Goal: Check status: Check status

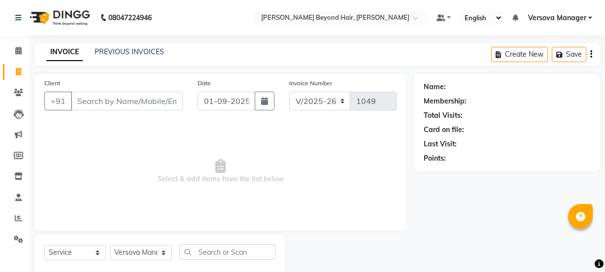
select select "6352"
select select "service"
select select "48071"
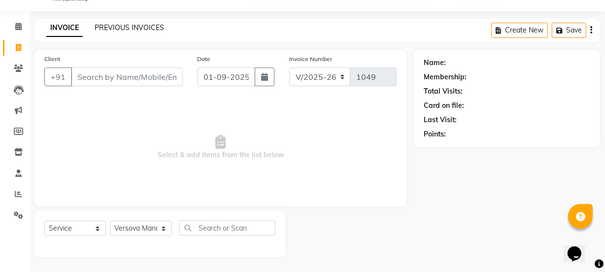
scroll to position [25, 0]
click at [125, 23] on link "PREVIOUS INVOICES" at bounding box center [130, 27] width 70 height 9
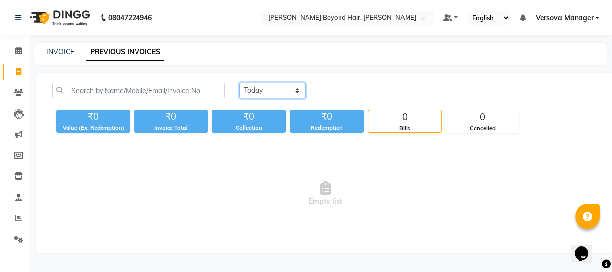
click at [259, 92] on select "[DATE] [DATE] Custom Range" at bounding box center [273, 90] width 66 height 15
select select "range"
click at [240, 83] on select "[DATE] [DATE] Custom Range" at bounding box center [273, 90] width 66 height 15
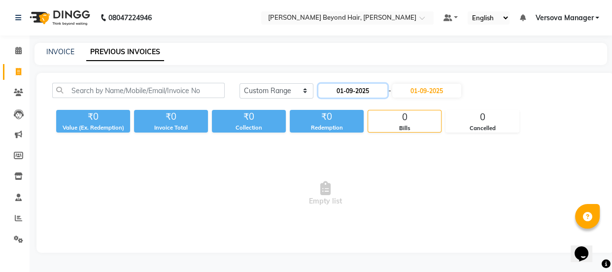
click at [332, 93] on input "01-09-2025" at bounding box center [352, 91] width 69 height 14
select select "9"
select select "2025"
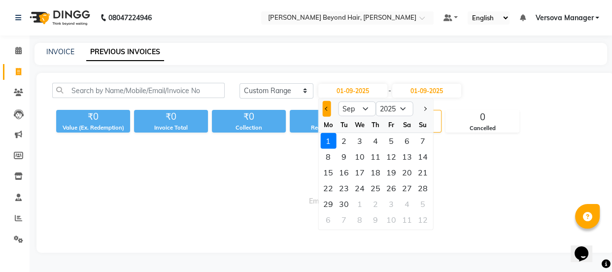
click at [328, 110] on button "Previous month" at bounding box center [326, 109] width 8 height 16
select select "8"
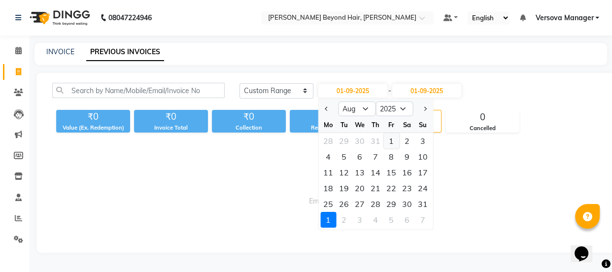
click at [389, 141] on div "1" at bounding box center [392, 141] width 16 height 16
type input "[DATE]"
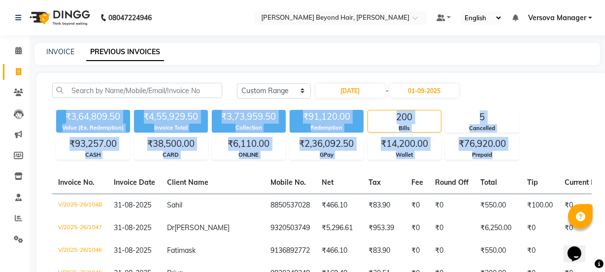
drag, startPoint x: 58, startPoint y: 115, endPoint x: 562, endPoint y: 157, distance: 505.5
click at [562, 157] on div "₹3,64,809.50 Value (Ex. Redemption) ₹4,55,929.50 Invoice Total ₹3,73,959.50 Col…" at bounding box center [322, 133] width 540 height 54
copy div "₹3,64,809.50 Value (Ex. Redemption) ₹4,55,929.50 Invoice Total ₹3,73,959.50 Col…"
click at [239, 119] on div "₹3,73,959.50" at bounding box center [249, 117] width 74 height 14
drag, startPoint x: 61, startPoint y: 113, endPoint x: 521, endPoint y: 156, distance: 461.9
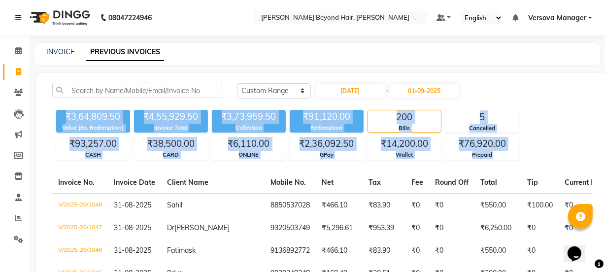
click at [521, 156] on div "₹3,64,809.50 Value (Ex. Redemption) ₹4,55,929.50 Invoice Total ₹3,73,959.50 Col…" at bounding box center [322, 133] width 540 height 54
copy div "₹3,64,809.50 Value (Ex. Redemption) ₹4,55,929.50 Invoice Total ₹3,73,959.50 Col…"
click at [113, 121] on div "₹3,64,809.50" at bounding box center [93, 117] width 74 height 14
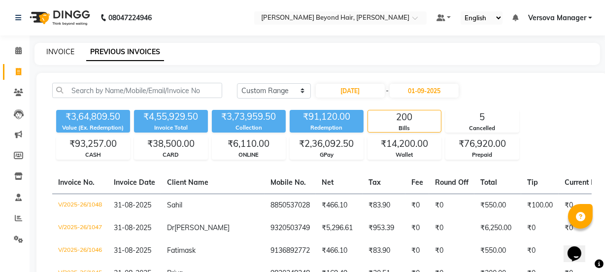
click at [61, 53] on link "INVOICE" at bounding box center [60, 51] width 28 height 9
select select "service"
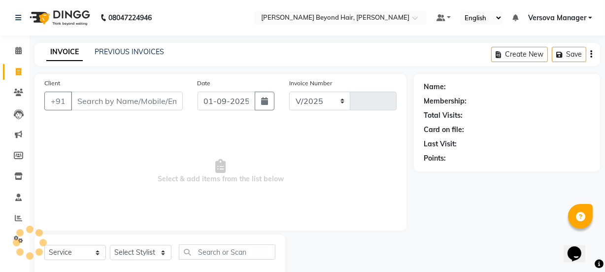
select select "6352"
type input "1049"
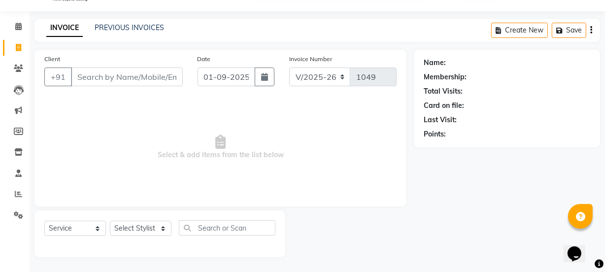
select select "48071"
click at [146, 26] on link "PREVIOUS INVOICES" at bounding box center [130, 27] width 70 height 9
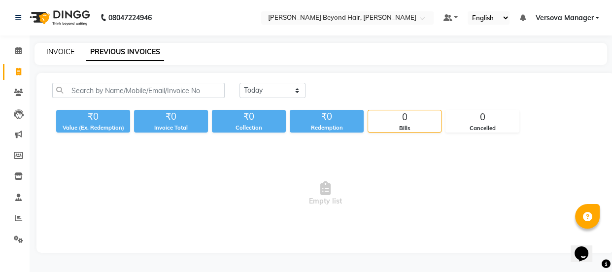
click at [63, 50] on link "INVOICE" at bounding box center [60, 51] width 28 height 9
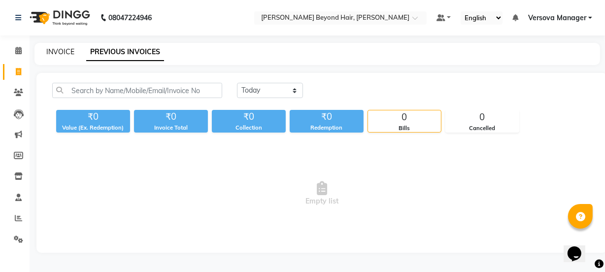
select select "service"
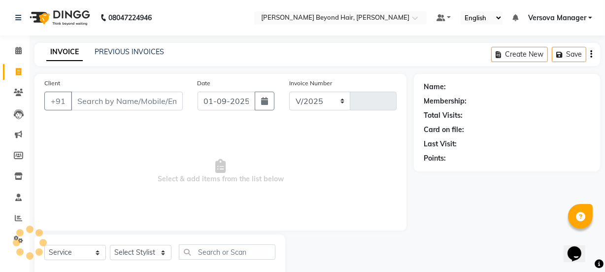
select select "6352"
type input "1049"
select select "48071"
click at [128, 52] on link "PREVIOUS INVOICES" at bounding box center [130, 51] width 70 height 9
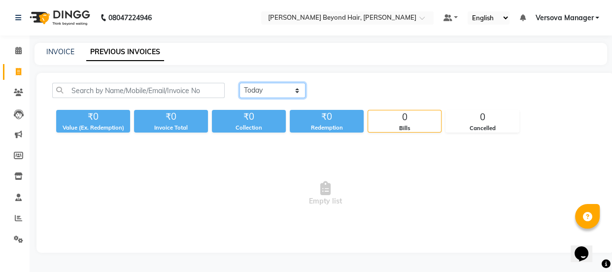
drag, startPoint x: 264, startPoint y: 92, endPoint x: 266, endPoint y: 98, distance: 6.2
click at [264, 92] on select "[DATE] [DATE] Custom Range" at bounding box center [273, 90] width 66 height 15
select select "range"
click at [240, 83] on select "[DATE] [DATE] Custom Range" at bounding box center [273, 90] width 66 height 15
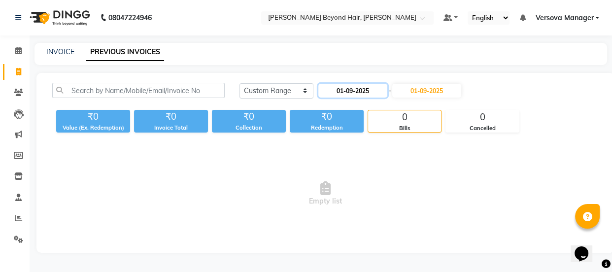
click at [345, 95] on input "01-09-2025" at bounding box center [352, 91] width 69 height 14
select select "9"
select select "2025"
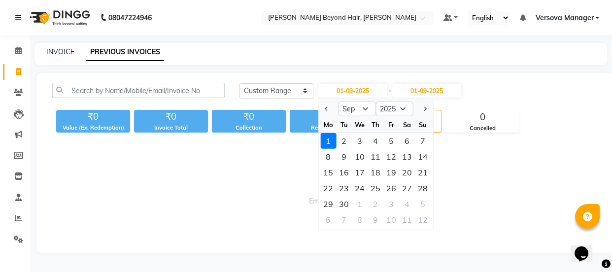
click at [321, 108] on div at bounding box center [328, 109] width 20 height 16
click at [328, 140] on div "1" at bounding box center [328, 141] width 16 height 16
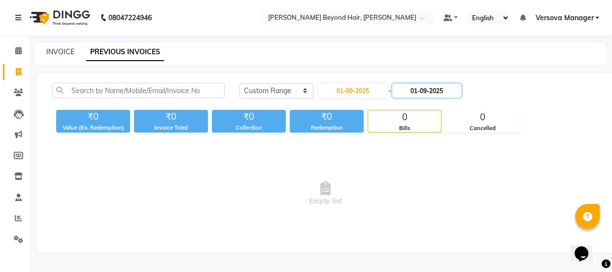
click at [427, 93] on input "01-09-2025" at bounding box center [426, 91] width 69 height 14
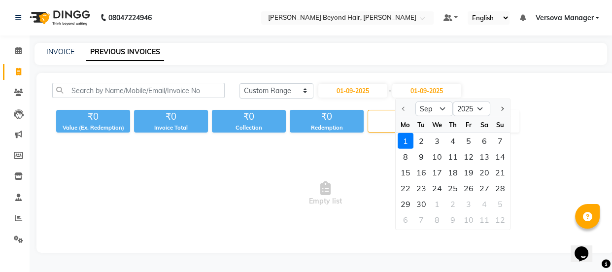
click at [402, 109] on div at bounding box center [406, 109] width 20 height 16
click at [421, 202] on div "30" at bounding box center [422, 204] width 16 height 16
type input "[DATE]"
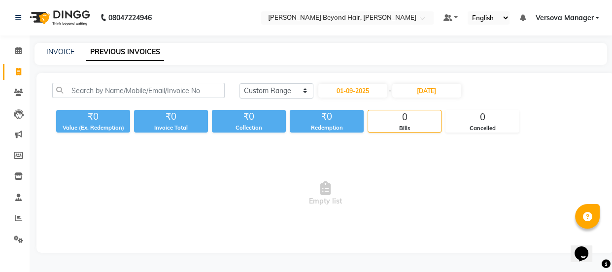
click at [518, 79] on div "[DATE] [DATE] Custom Range [DATE] - [DATE] ₹0 Value (Ex. Redemption) ₹0 Invoice…" at bounding box center [325, 163] width 578 height 180
click at [429, 94] on input "[DATE]" at bounding box center [426, 91] width 69 height 14
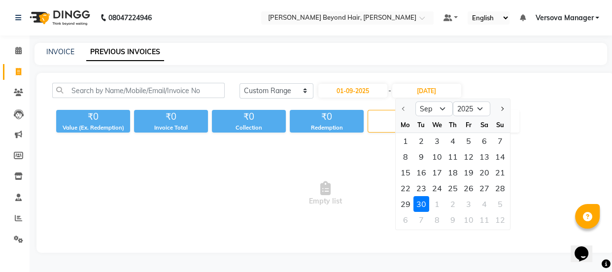
click at [404, 109] on div at bounding box center [406, 109] width 20 height 16
click at [402, 111] on div at bounding box center [406, 109] width 20 height 16
click at [402, 107] on div at bounding box center [406, 109] width 20 height 16
click at [442, 112] on select "Sep Oct Nov Dec" at bounding box center [434, 109] width 37 height 15
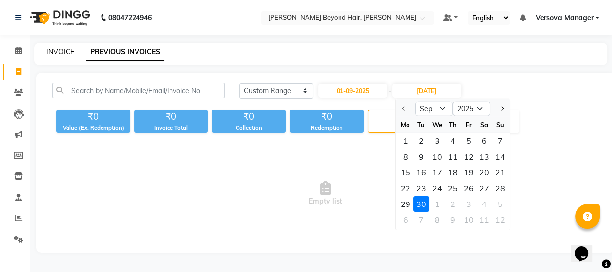
click at [59, 53] on link "INVOICE" at bounding box center [60, 51] width 28 height 9
select select "6352"
select select "service"
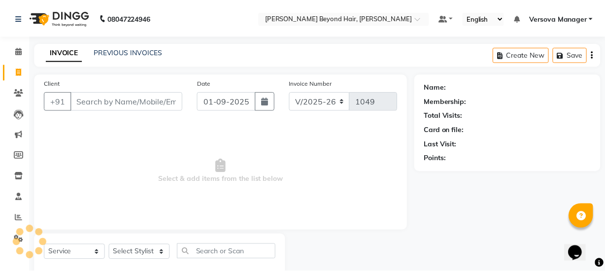
scroll to position [25, 0]
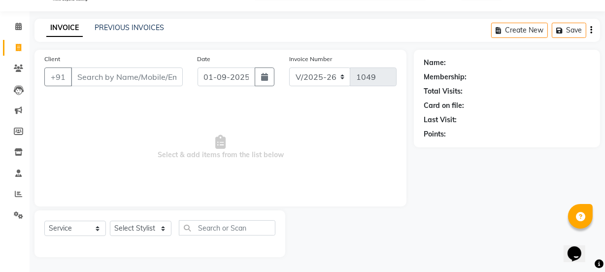
click at [148, 32] on div "PREVIOUS INVOICES" at bounding box center [130, 28] width 70 height 10
select select "48071"
click at [155, 29] on link "PREVIOUS INVOICES" at bounding box center [130, 27] width 70 height 9
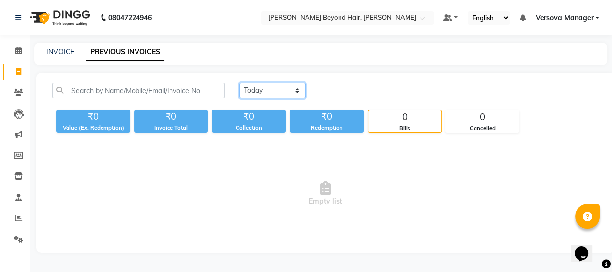
click at [268, 85] on select "[DATE] [DATE] Custom Range" at bounding box center [273, 90] width 66 height 15
select select "range"
click at [240, 83] on select "[DATE] [DATE] Custom Range" at bounding box center [273, 90] width 66 height 15
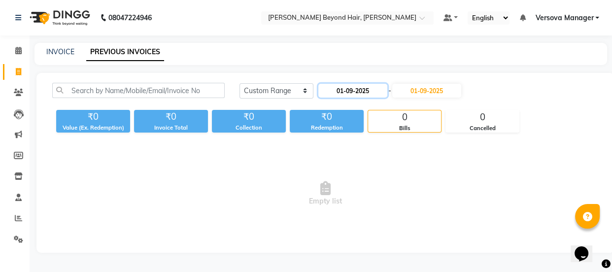
click at [354, 88] on input "01-09-2025" at bounding box center [352, 91] width 69 height 14
select select "9"
select select "2025"
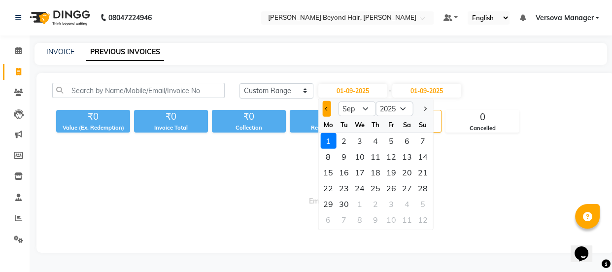
click at [328, 113] on button "Previous month" at bounding box center [326, 109] width 8 height 16
select select "8"
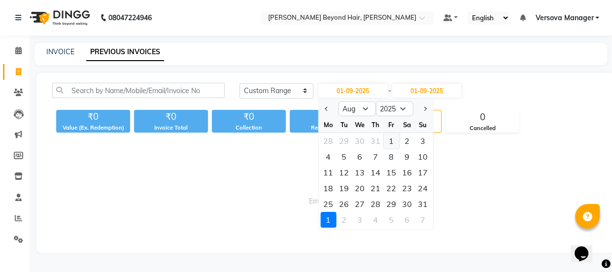
click at [389, 139] on div "1" at bounding box center [392, 141] width 16 height 16
type input "[DATE]"
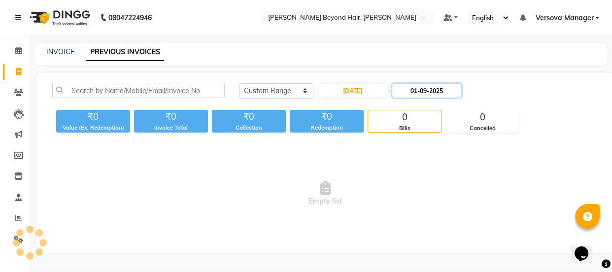
click at [413, 90] on input "01-09-2025" at bounding box center [426, 91] width 69 height 14
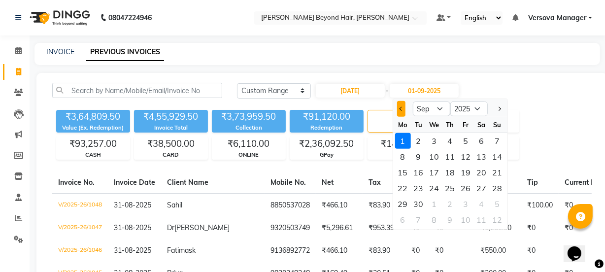
click at [404, 109] on button "Previous month" at bounding box center [401, 109] width 8 height 16
select select "8"
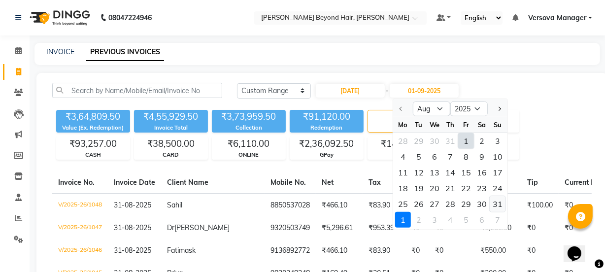
click at [497, 205] on div "31" at bounding box center [498, 204] width 16 height 16
type input "31-08-2025"
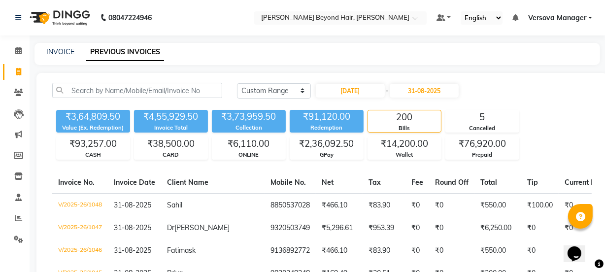
click at [385, 59] on div "INVOICE PREVIOUS INVOICES" at bounding box center [318, 54] width 566 height 22
click at [351, 43] on div "INVOICE PREVIOUS INVOICES" at bounding box center [318, 54] width 566 height 22
click at [469, 116] on div "5" at bounding box center [482, 117] width 73 height 14
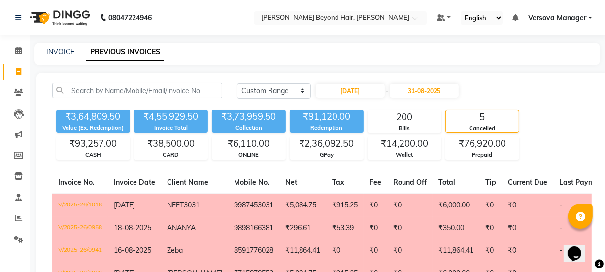
click at [230, 52] on div "INVOICE PREVIOUS INVOICES" at bounding box center [312, 52] width 554 height 10
